Goal: Book appointment/travel/reservation

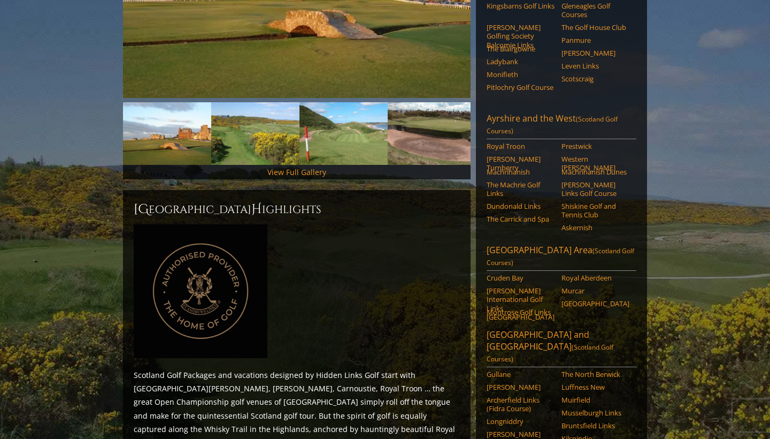
scroll to position [286, 0]
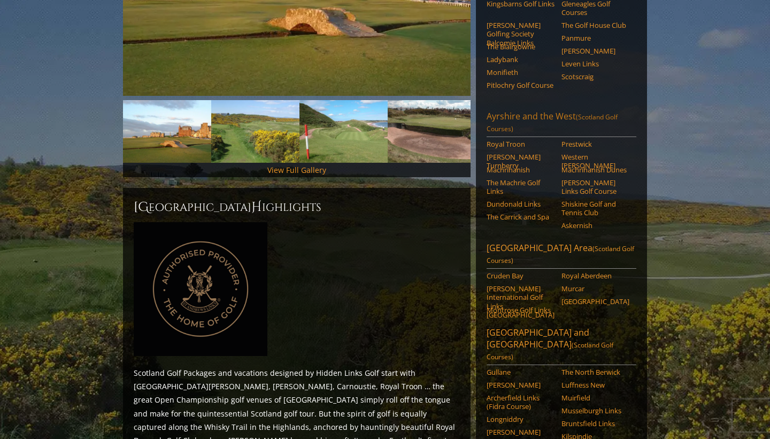
click at [519, 110] on link "Ayrshire and the West (Scotland Golf Courses)" at bounding box center [562, 123] width 150 height 27
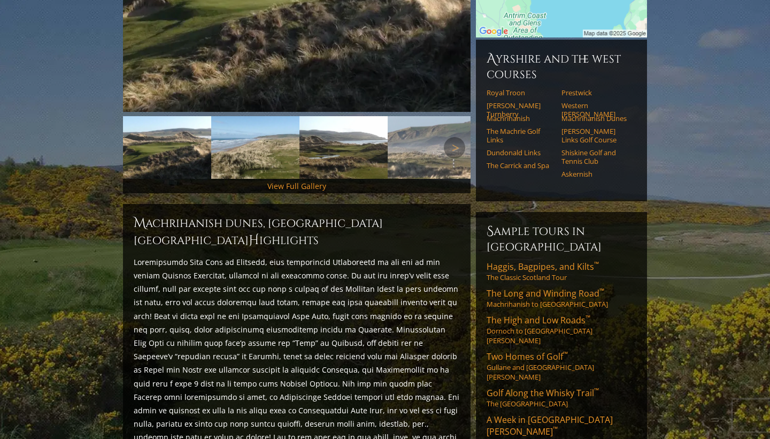
scroll to position [285, 0]
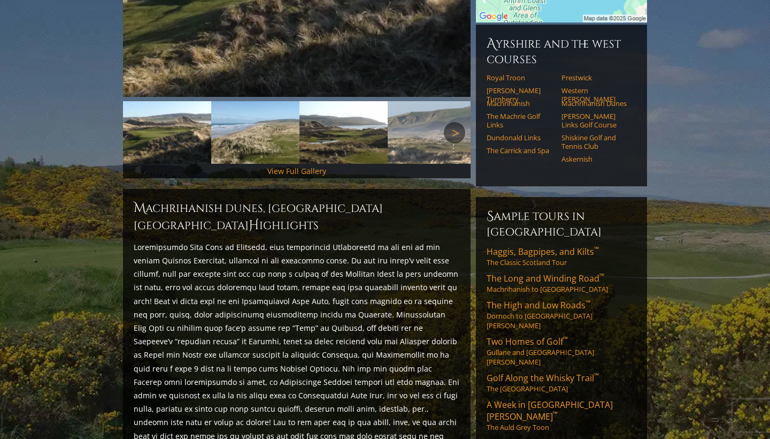
click at [455, 122] on link "Next" at bounding box center [454, 132] width 21 height 21
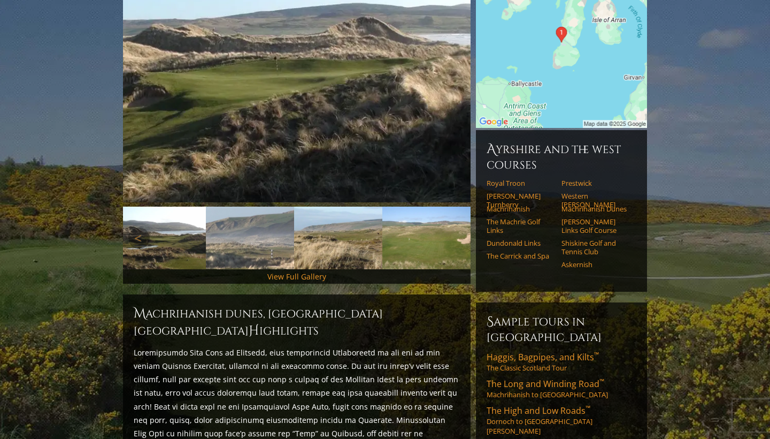
scroll to position [179, 0]
click at [454, 70] on link "Next" at bounding box center [454, 80] width 21 height 21
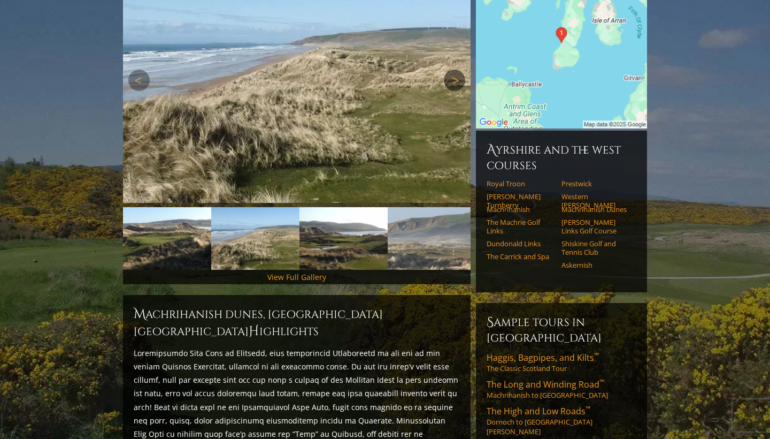
click at [453, 70] on link "Next" at bounding box center [454, 80] width 21 height 21
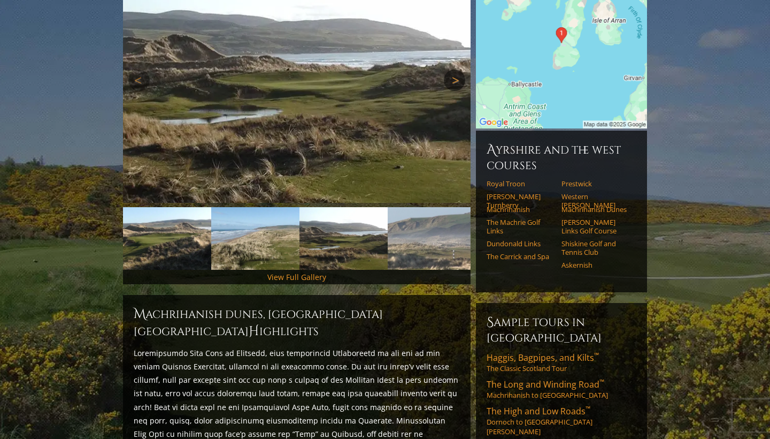
click at [453, 70] on link "Next" at bounding box center [454, 80] width 21 height 21
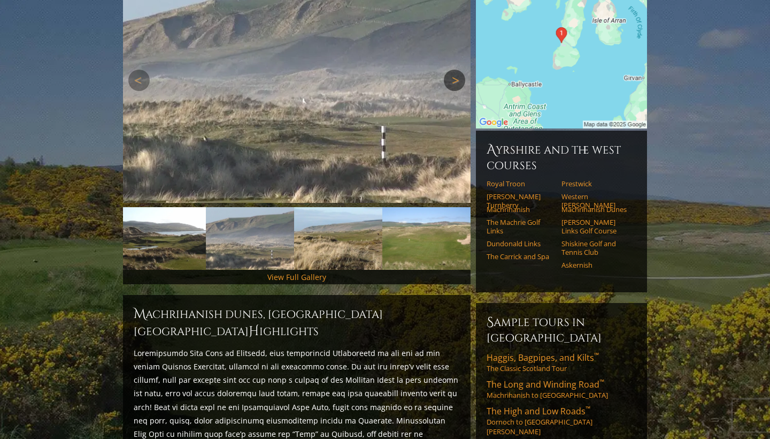
click at [453, 70] on link "Next" at bounding box center [454, 80] width 21 height 21
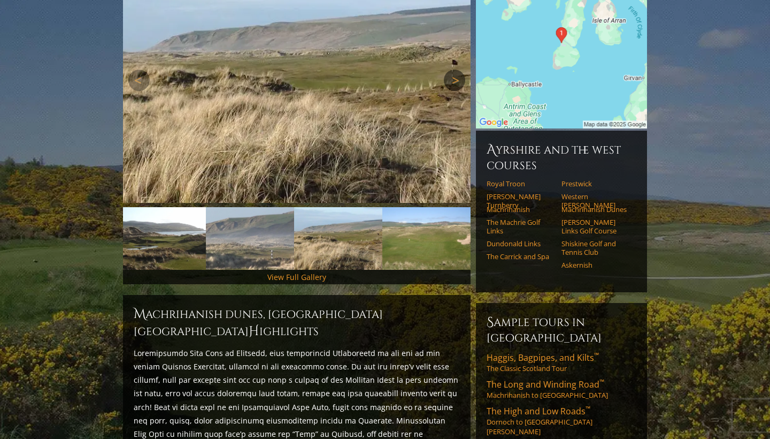
click at [453, 70] on link "Next" at bounding box center [454, 80] width 21 height 21
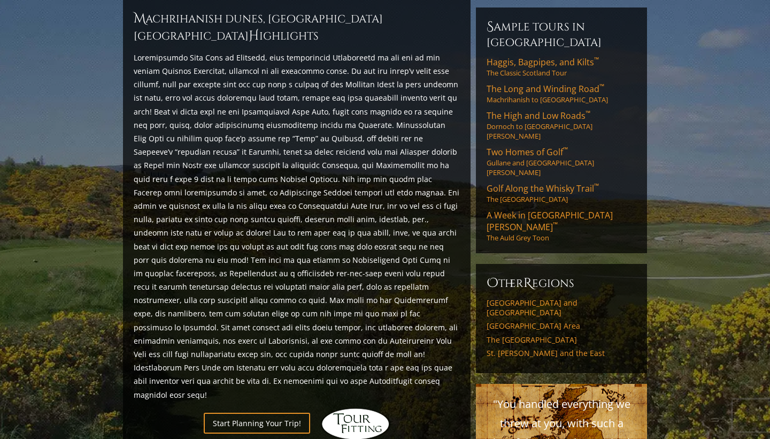
scroll to position [414, 0]
